Goal: Information Seeking & Learning: Learn about a topic

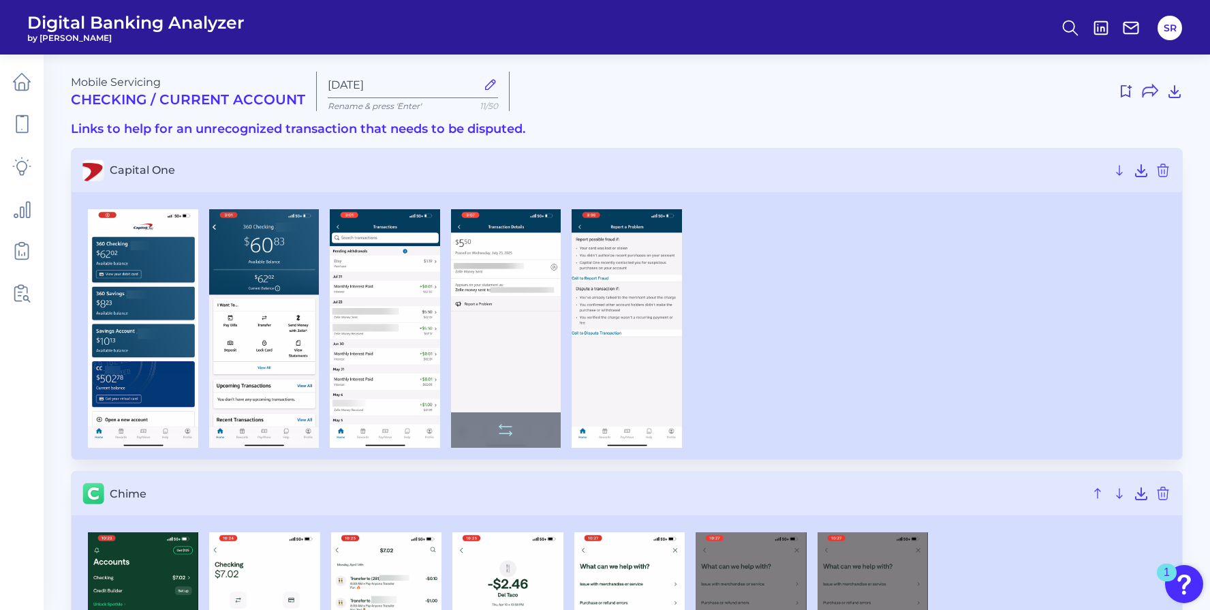
click at [546, 294] on img at bounding box center [506, 328] width 110 height 239
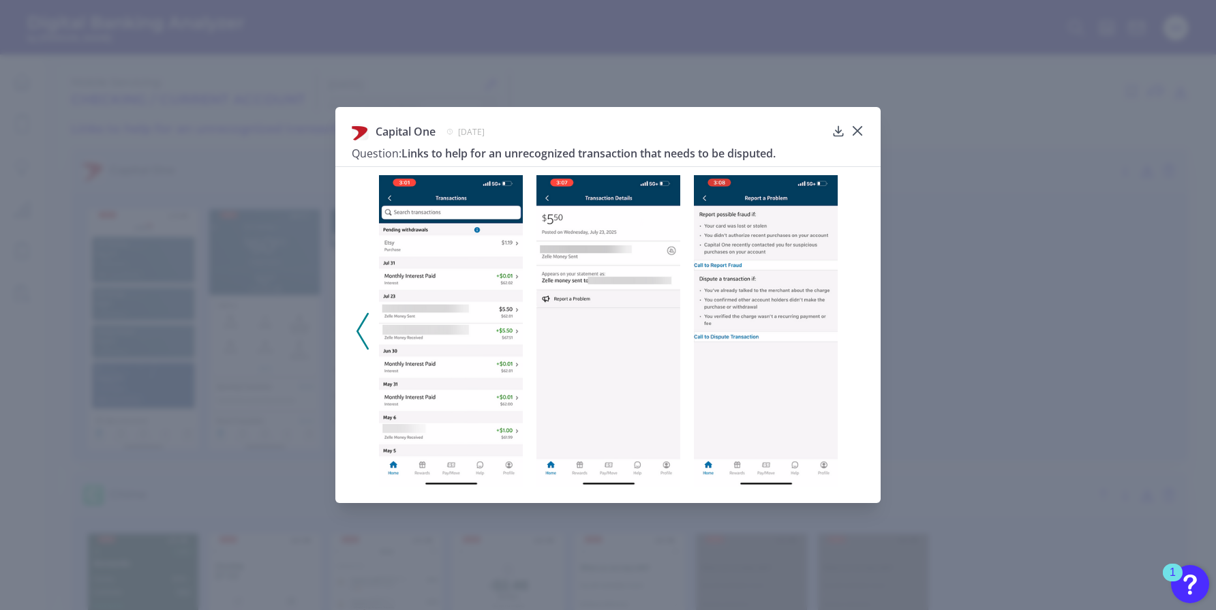
click at [360, 329] on icon at bounding box center [362, 331] width 12 height 37
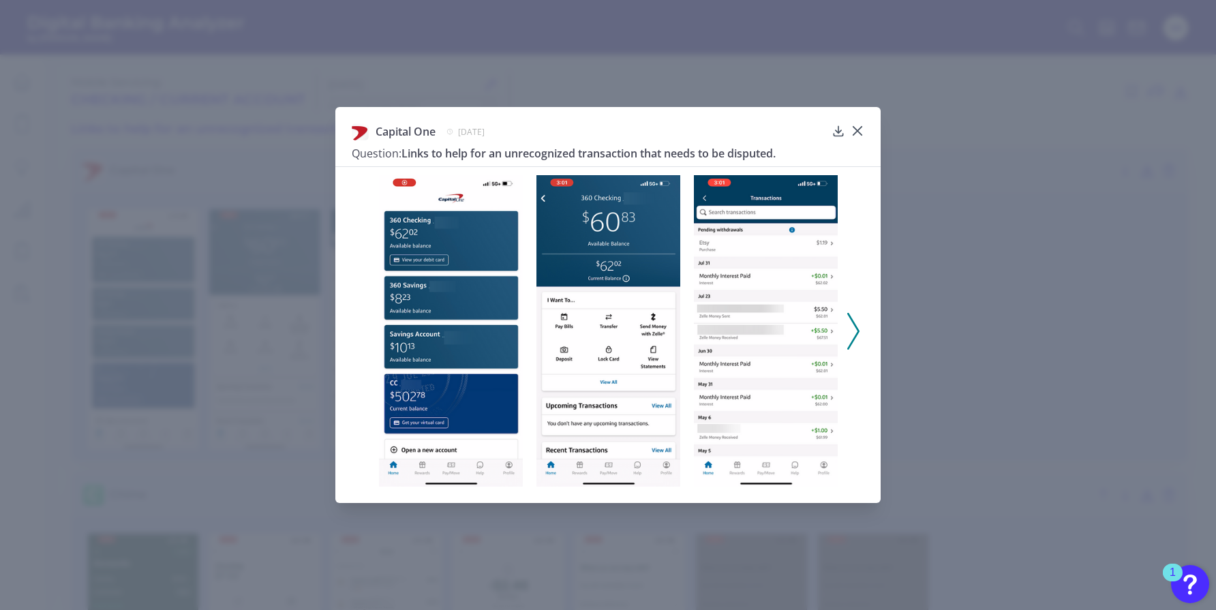
click at [859, 332] on button at bounding box center [854, 331] width 14 height 37
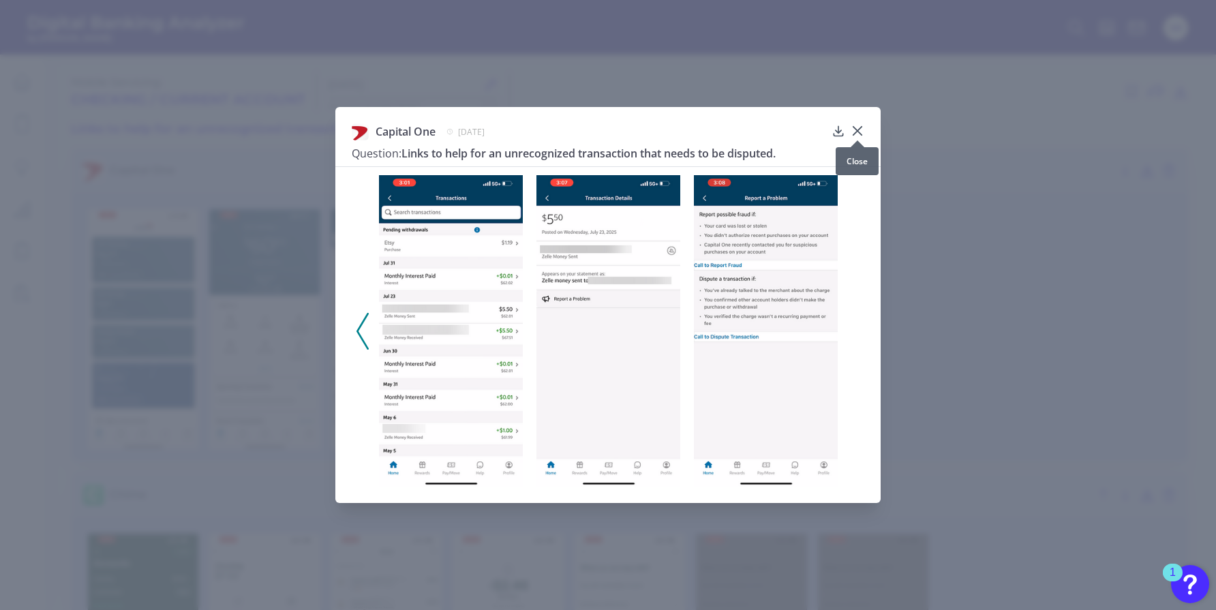
click at [860, 134] on div at bounding box center [858, 141] width 14 height 14
click at [856, 134] on div at bounding box center [858, 141] width 14 height 14
click at [860, 130] on icon at bounding box center [858, 131] width 14 height 14
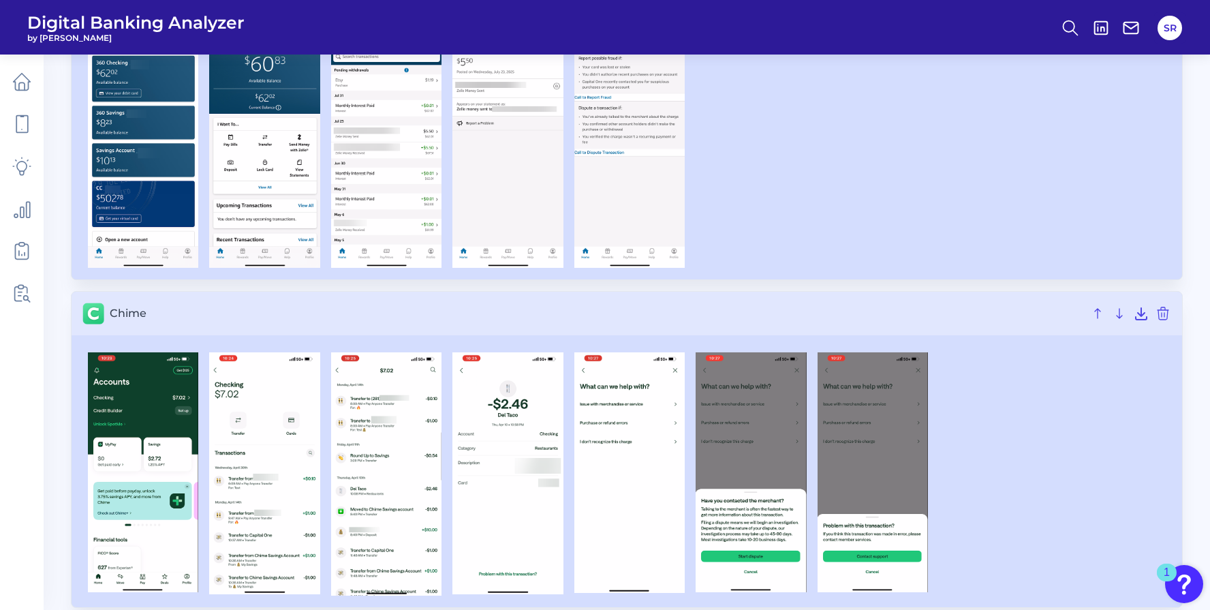
scroll to position [203, 0]
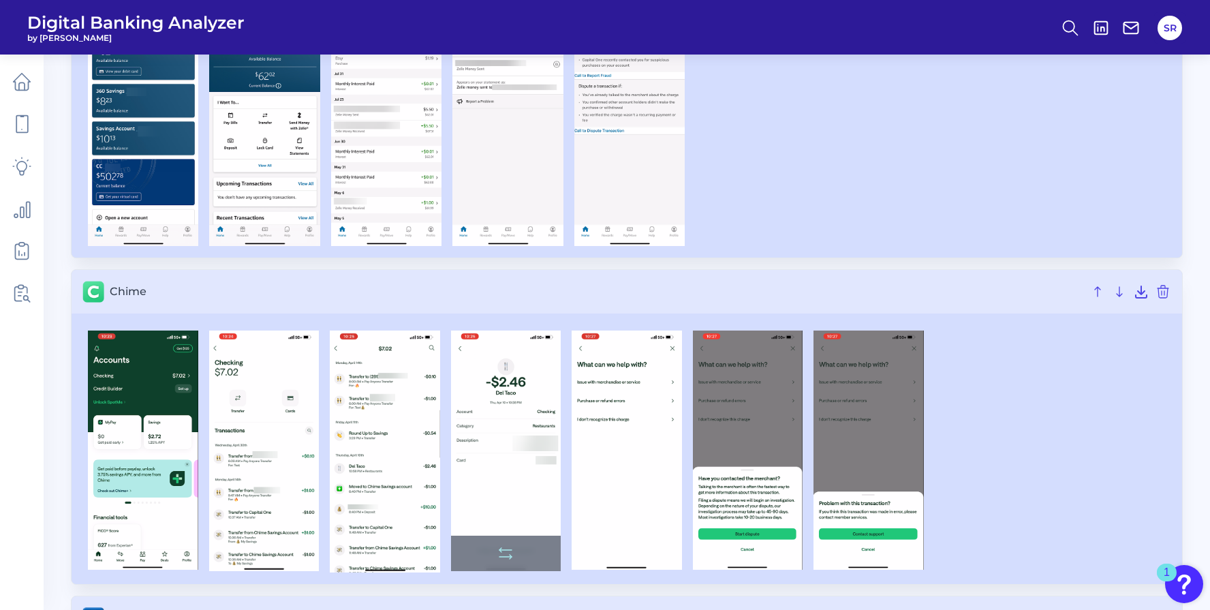
click at [504, 460] on img at bounding box center [506, 451] width 110 height 241
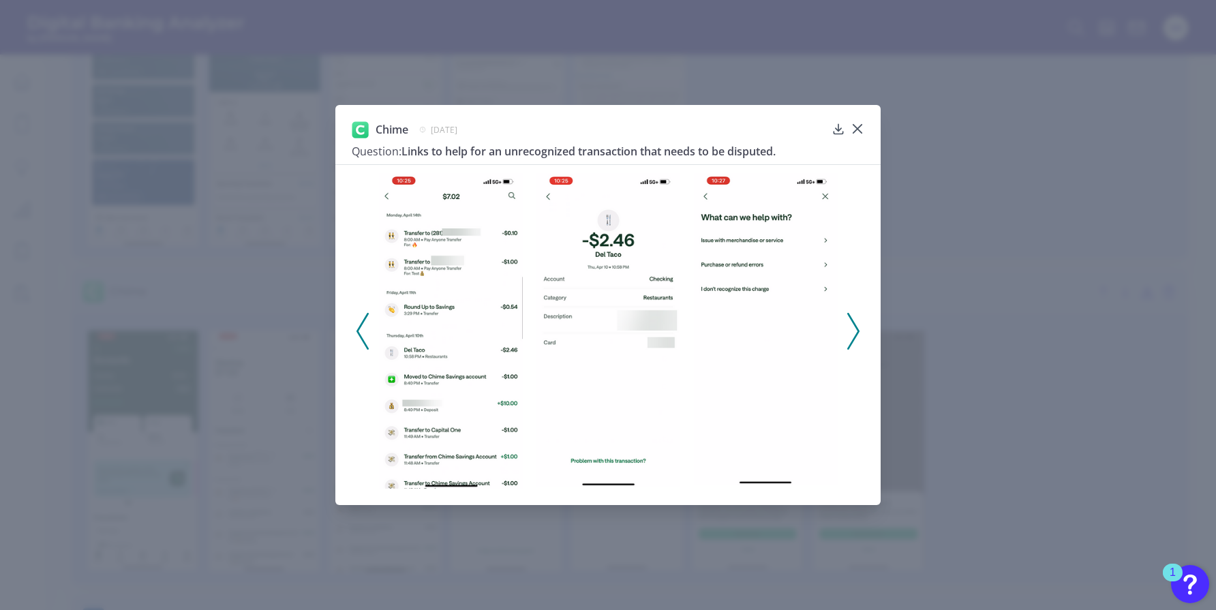
click at [857, 333] on polyline at bounding box center [853, 331] width 10 height 35
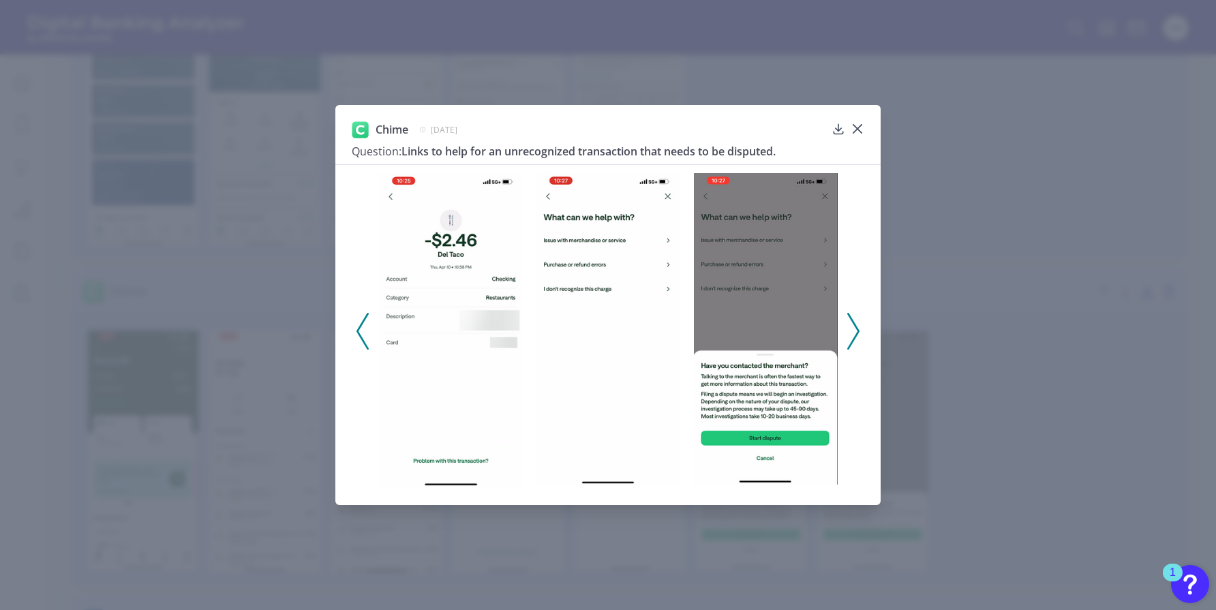
click at [857, 333] on polyline at bounding box center [853, 331] width 10 height 35
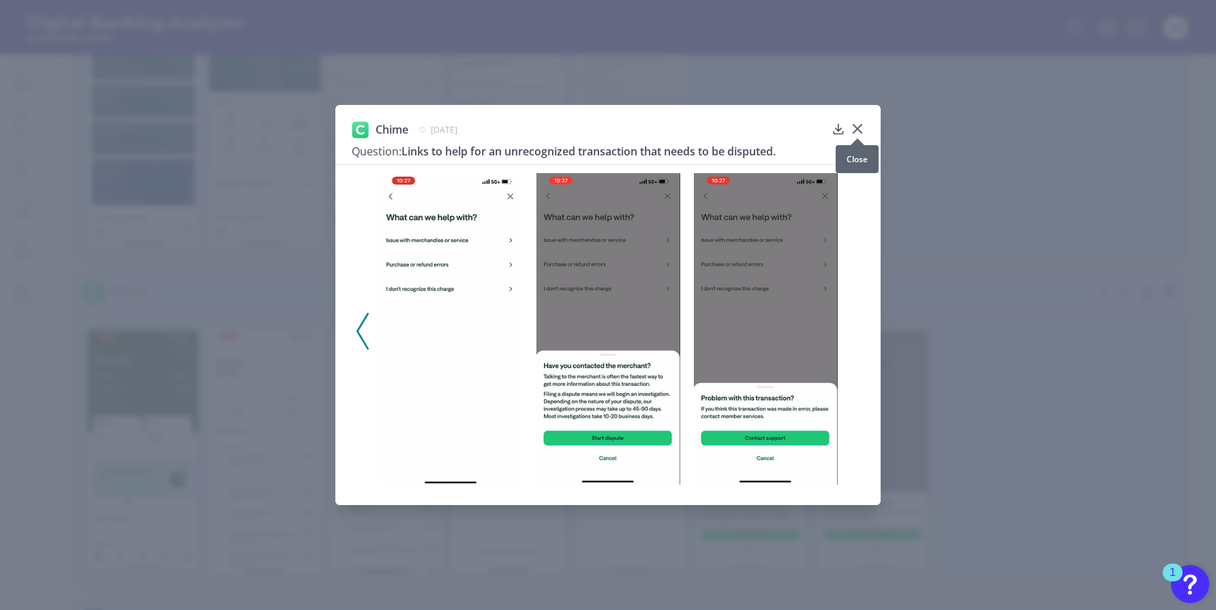
click at [860, 126] on icon at bounding box center [857, 129] width 8 height 8
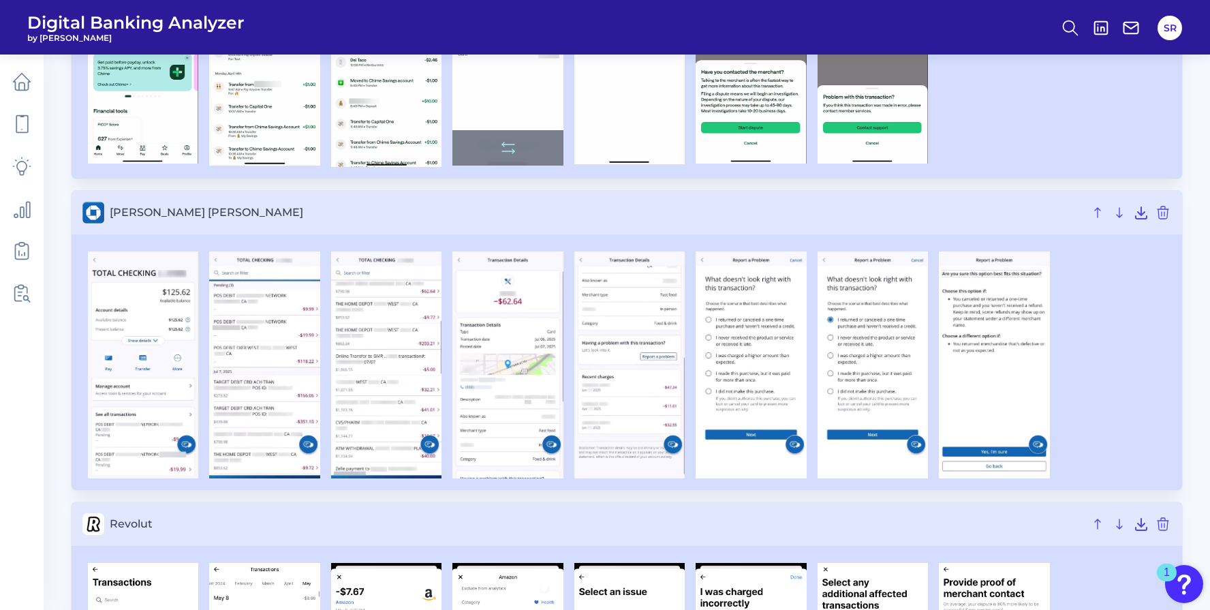
scroll to position [626, 0]
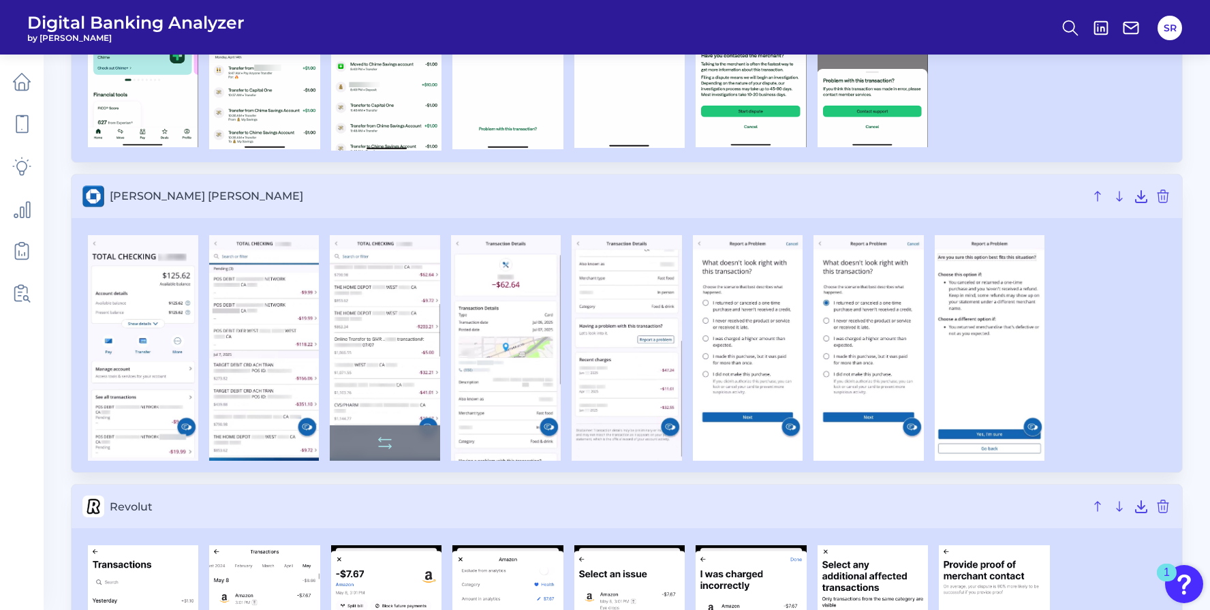
click at [389, 364] on img at bounding box center [385, 348] width 110 height 226
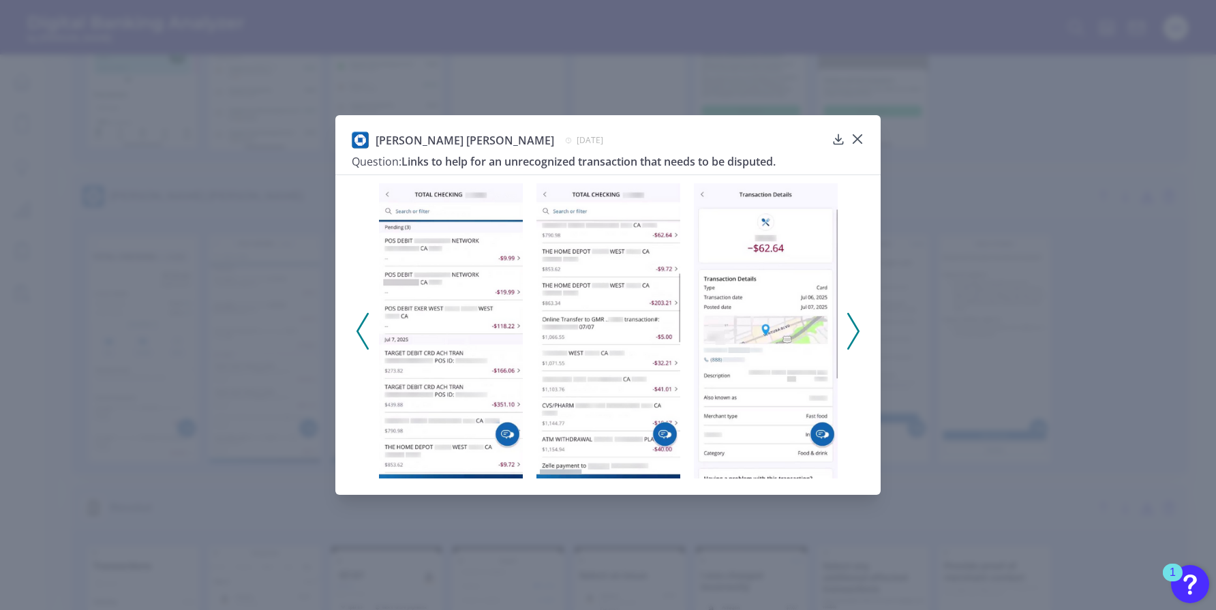
click at [853, 337] on icon at bounding box center [853, 331] width 12 height 37
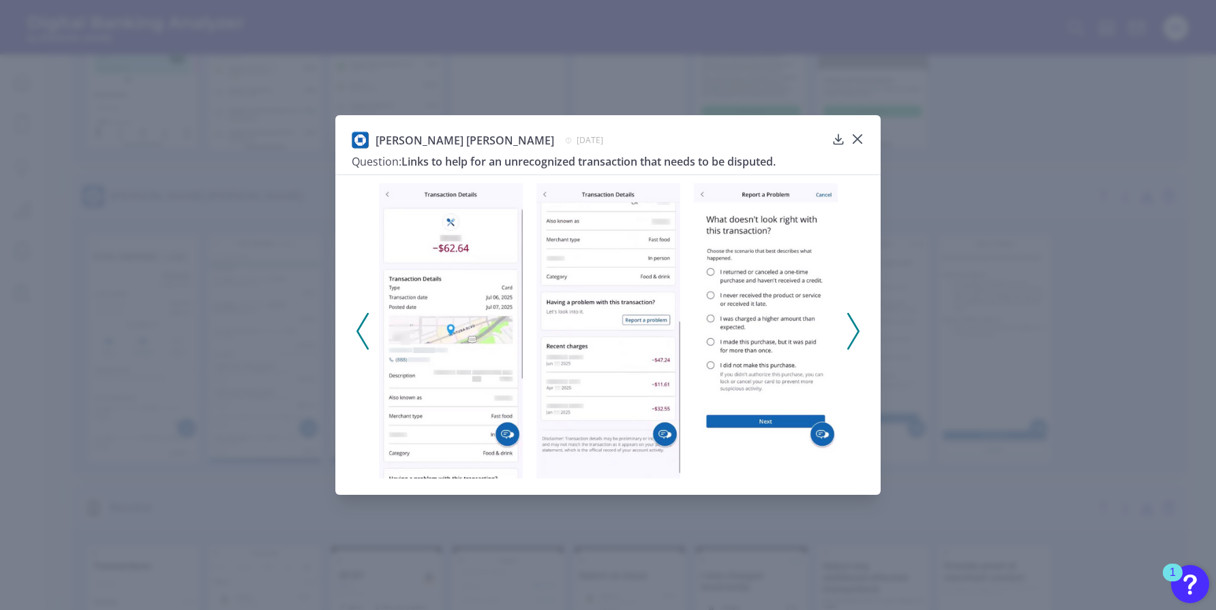
click at [853, 337] on icon at bounding box center [853, 331] width 12 height 37
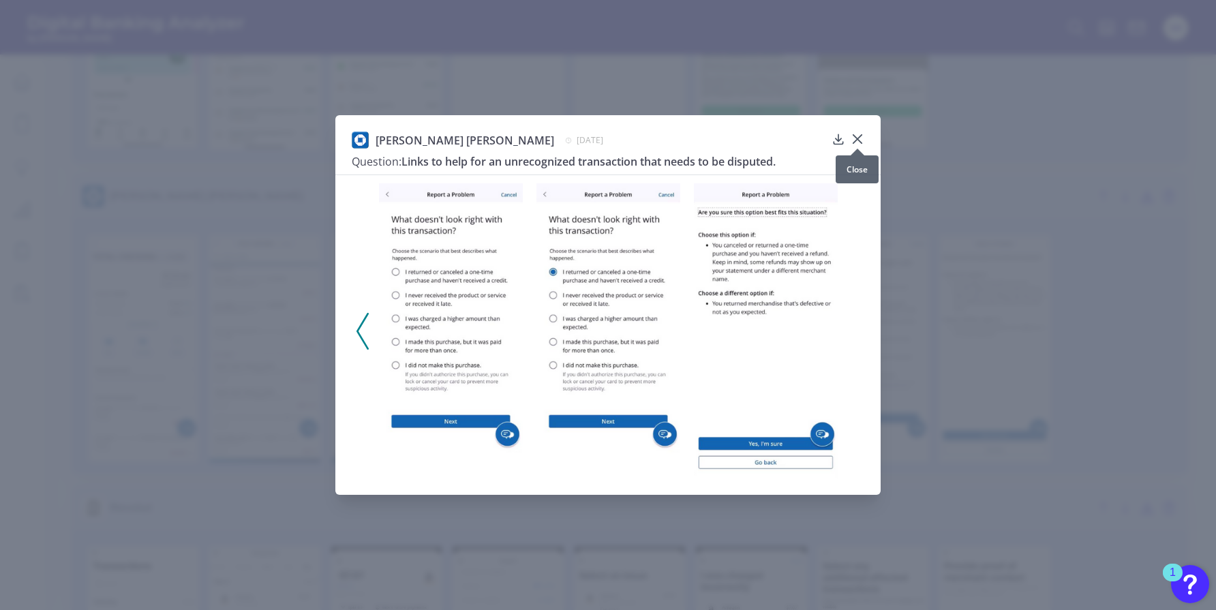
click at [855, 142] on div at bounding box center [858, 149] width 14 height 14
click at [859, 139] on icon at bounding box center [858, 139] width 14 height 14
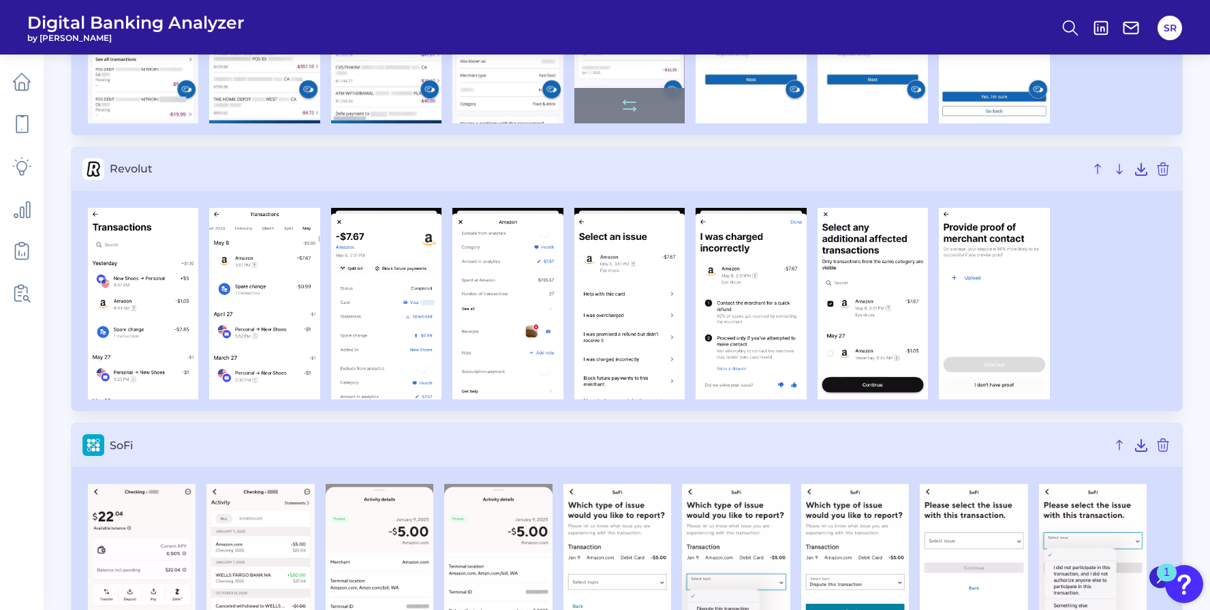
scroll to position [967, 0]
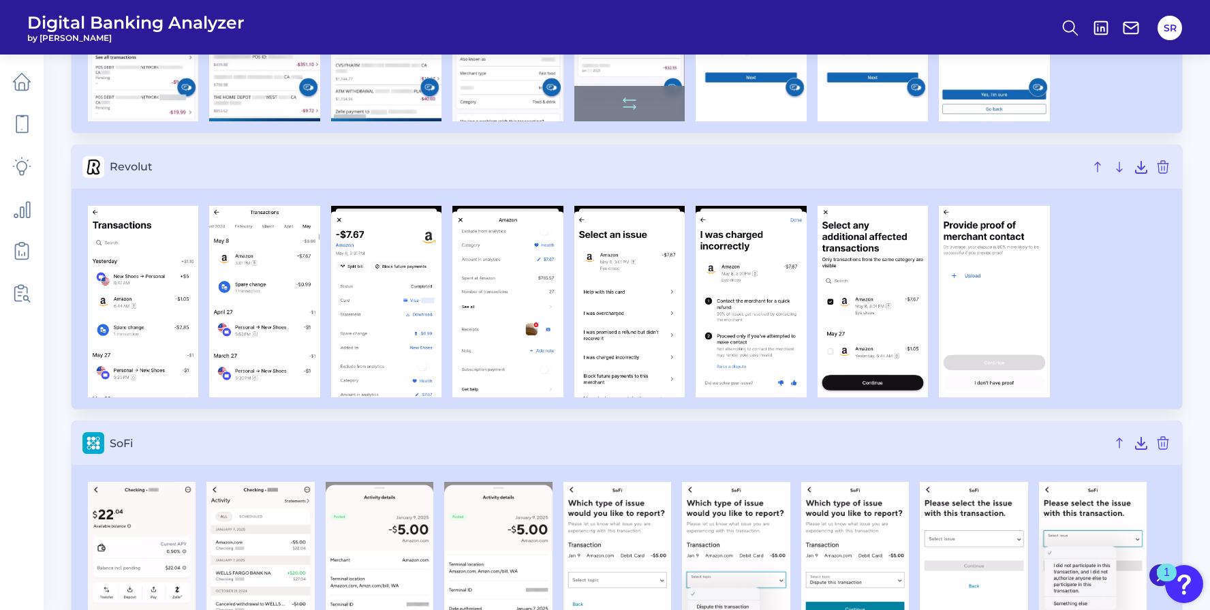
click at [656, 299] on img at bounding box center [630, 302] width 110 height 192
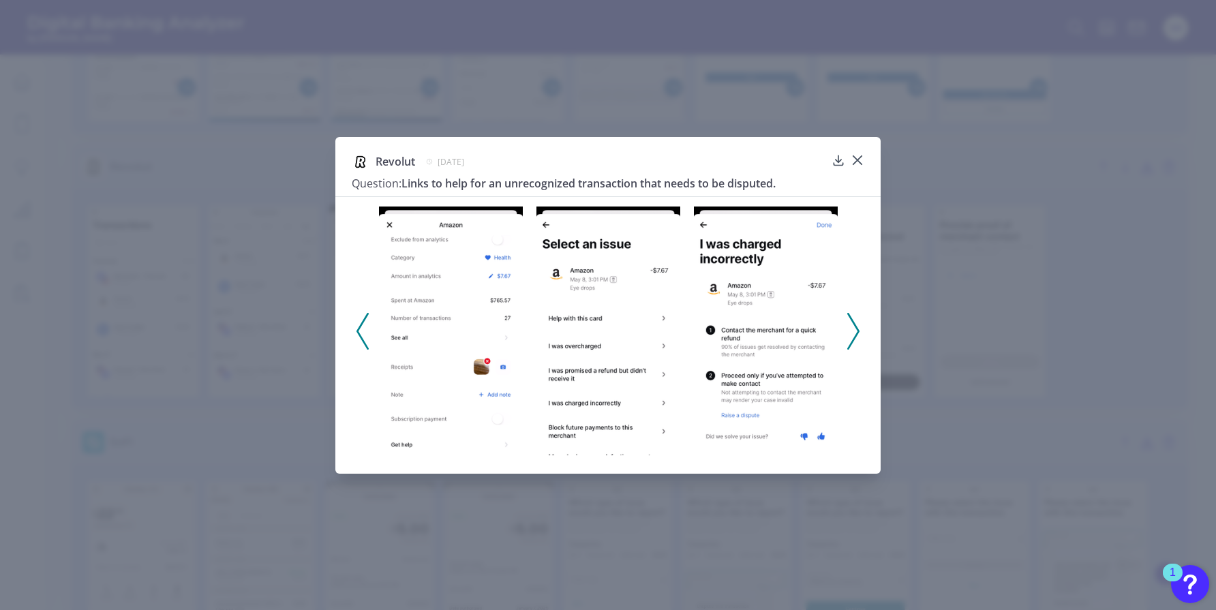
click at [857, 333] on polyline at bounding box center [853, 331] width 10 height 35
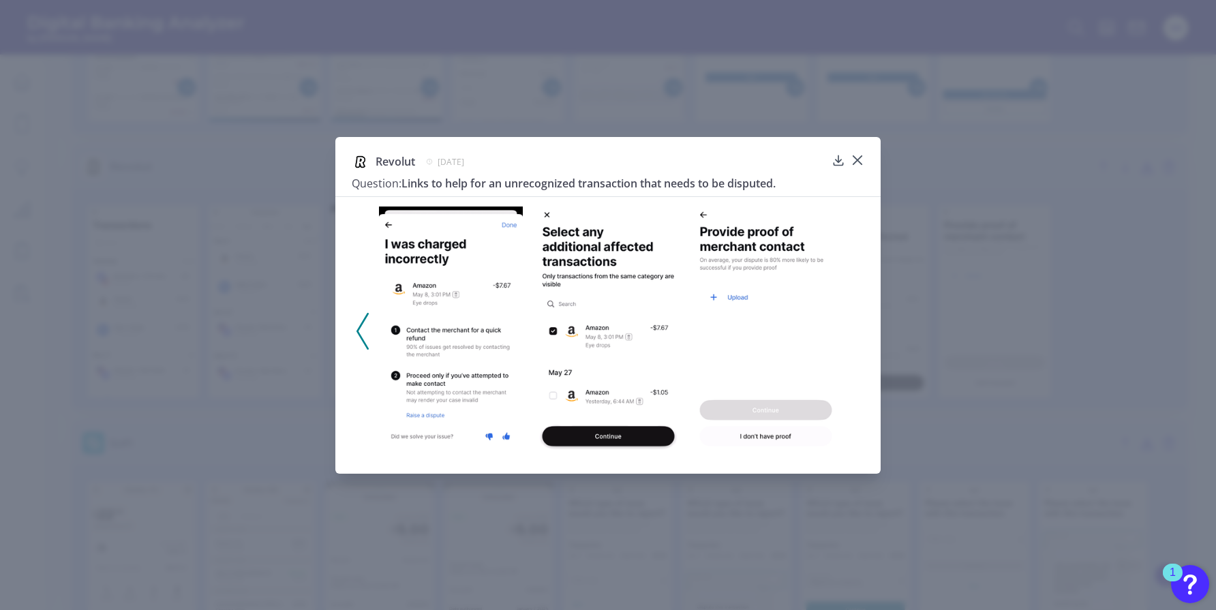
click at [361, 330] on icon at bounding box center [362, 331] width 12 height 37
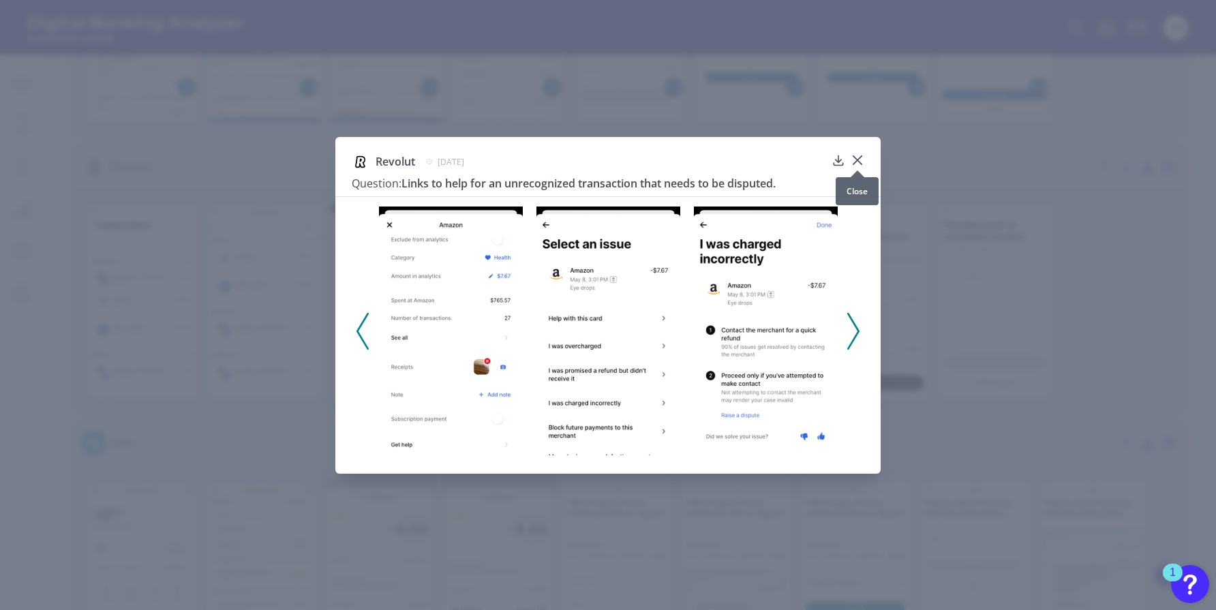
click at [857, 158] on icon at bounding box center [858, 160] width 14 height 14
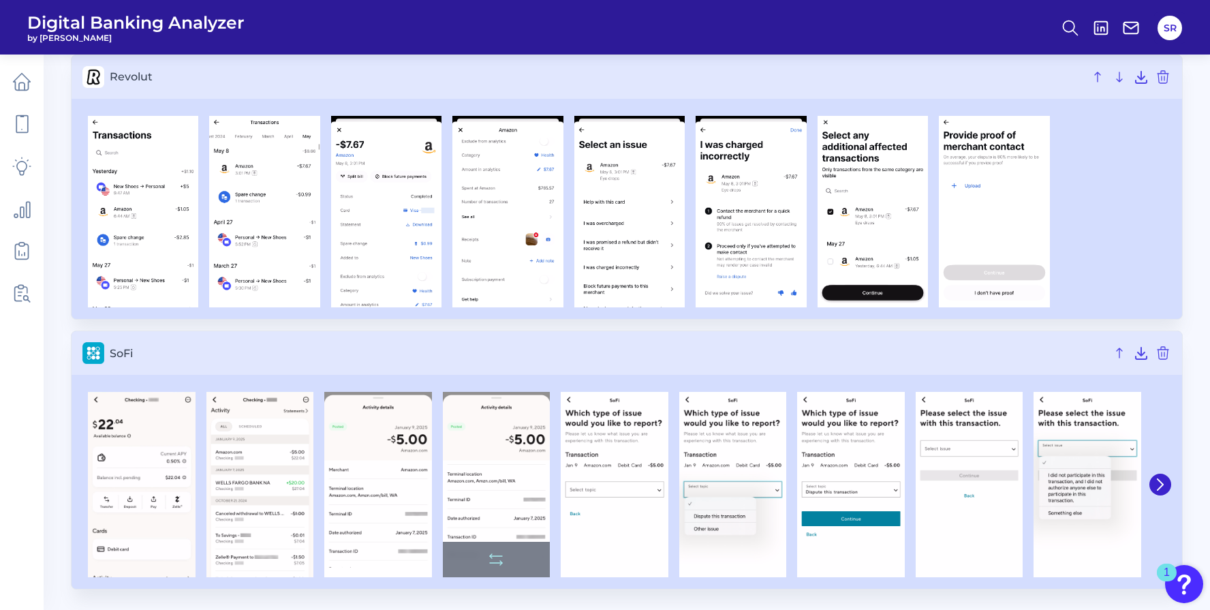
scroll to position [1056, 0]
click at [495, 485] on img at bounding box center [497, 485] width 108 height 185
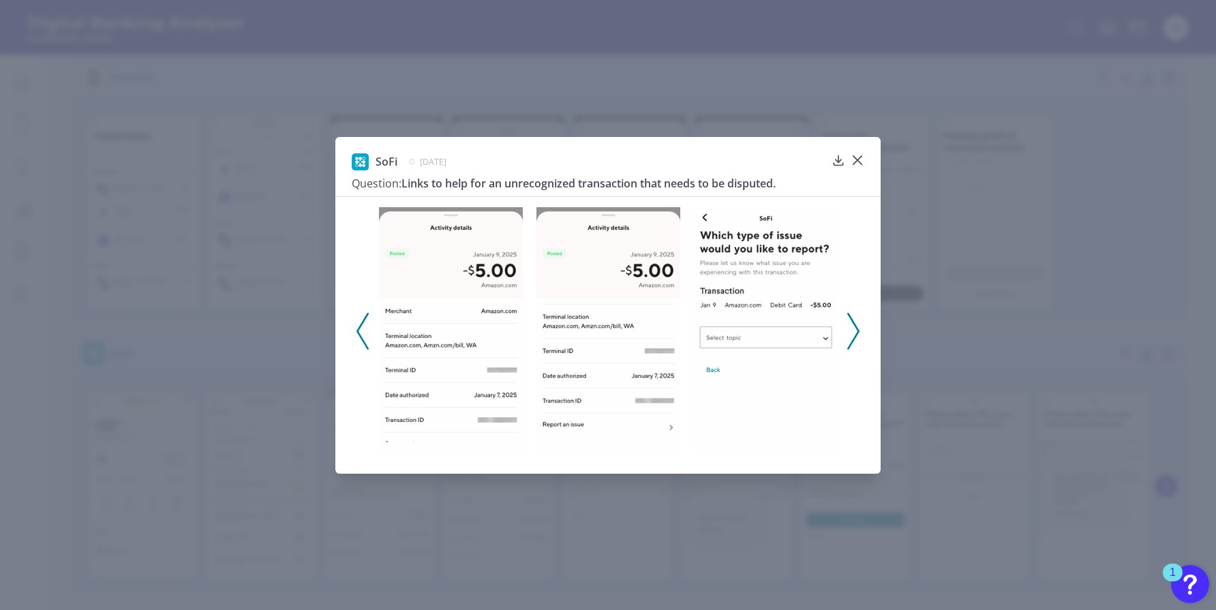
click at [853, 337] on icon at bounding box center [853, 331] width 12 height 37
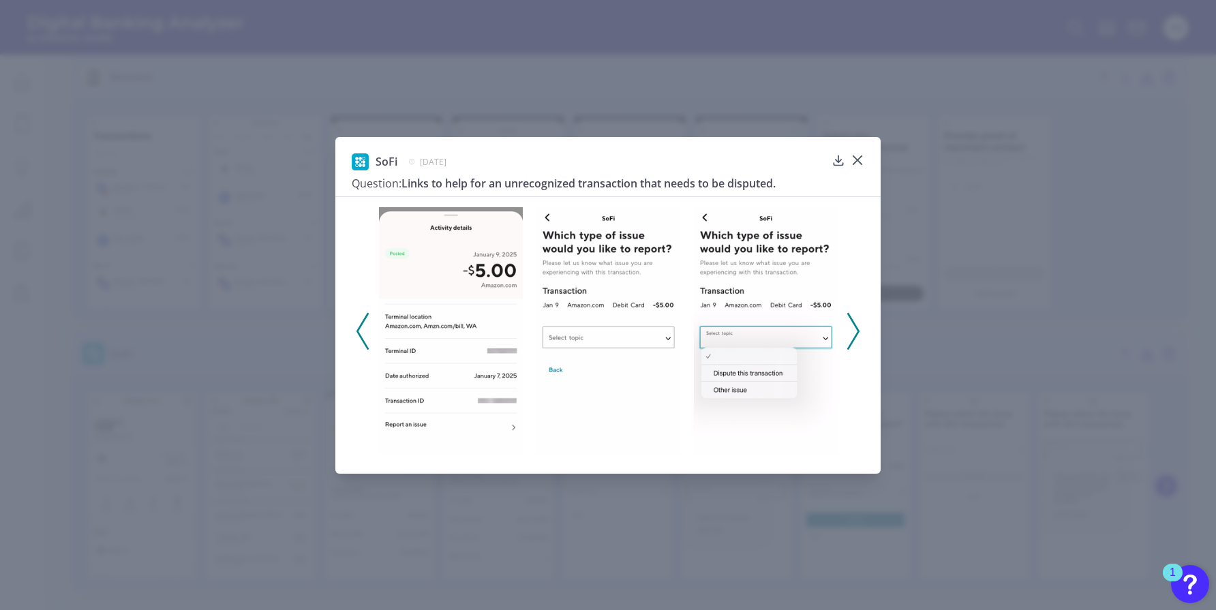
click at [853, 337] on icon at bounding box center [853, 331] width 12 height 37
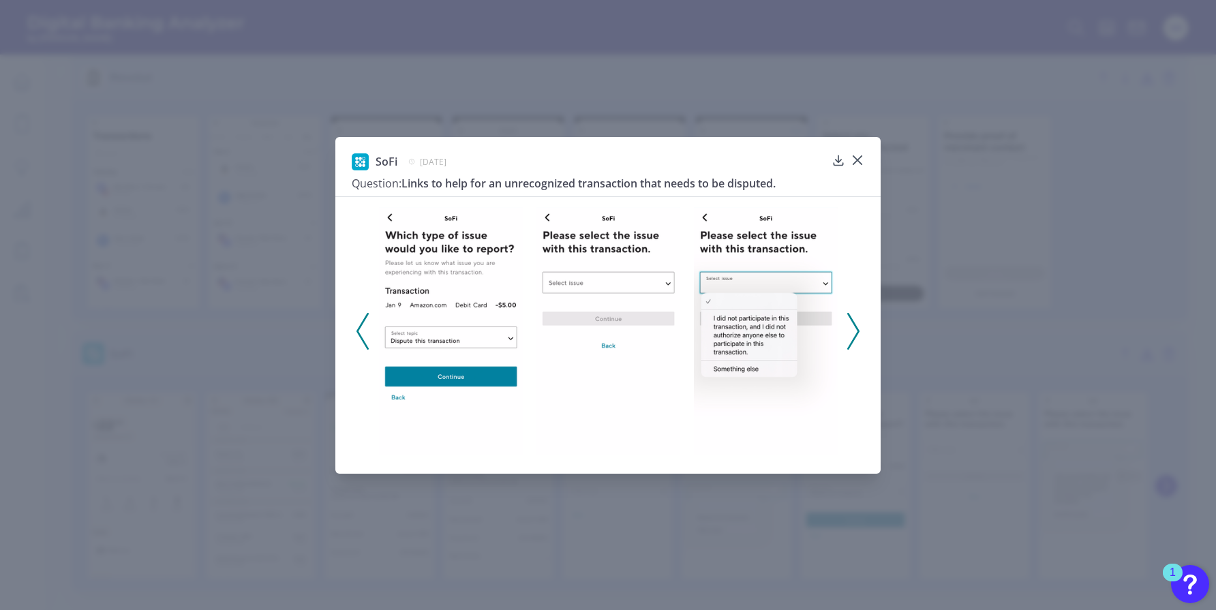
click at [853, 337] on icon at bounding box center [853, 331] width 12 height 37
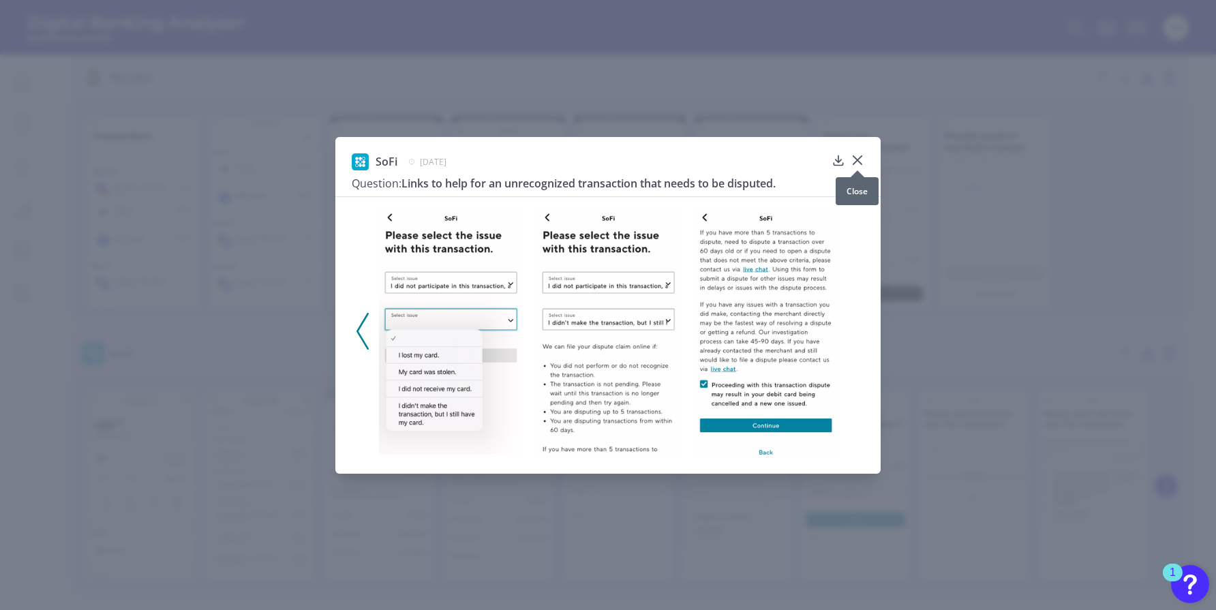
click at [862, 157] on icon at bounding box center [857, 160] width 8 height 8
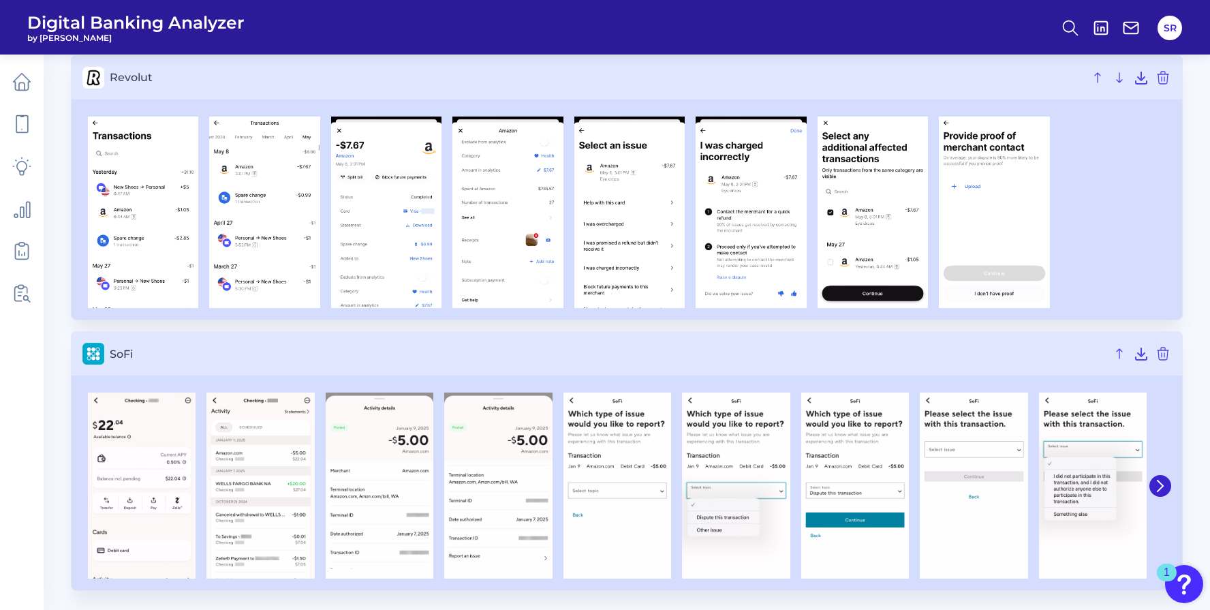
scroll to position [1058, 0]
